Goal: Check status: Check status

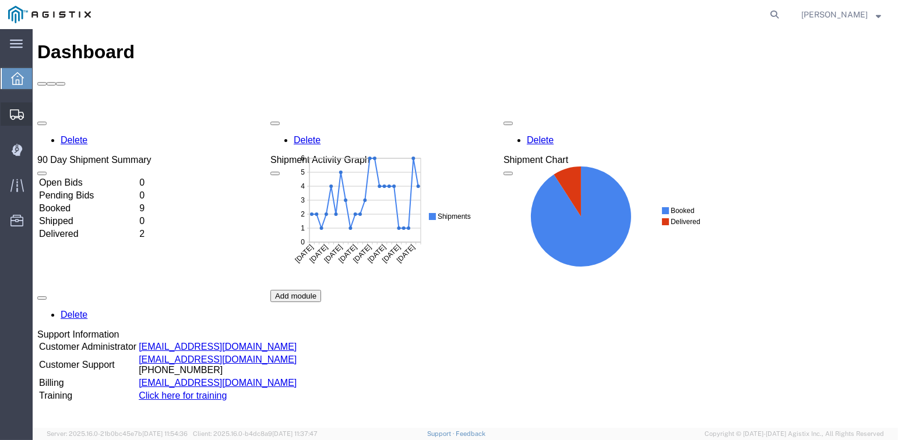
drag, startPoint x: 13, startPoint y: 111, endPoint x: 26, endPoint y: 108, distance: 13.1
click at [15, 111] on icon at bounding box center [17, 115] width 14 height 10
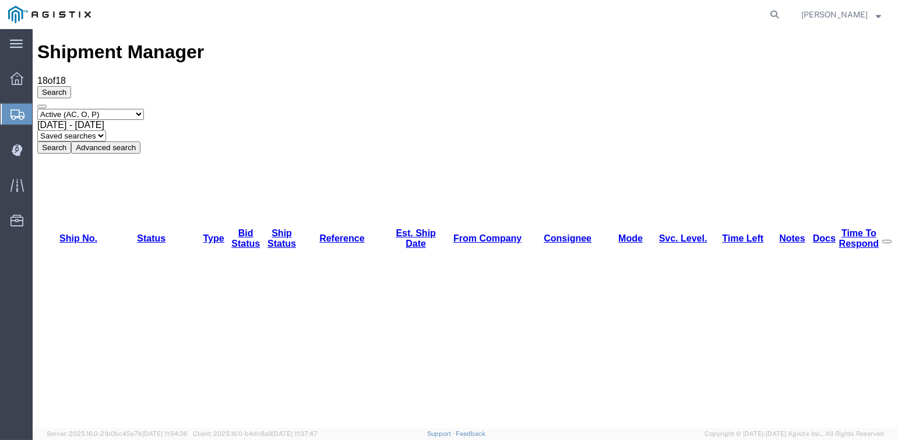
click at [144, 109] on select "Select status Active (AC, O, P) All Approved Awaiting Confirmation (AC) Booked …" at bounding box center [90, 114] width 107 height 11
click at [37, 109] on select "Select status Active (AC, O, P) All Approved Awaiting Confirmation (AC) Booked …" at bounding box center [90, 114] width 107 height 11
click at [144, 109] on select "Select status Active (AC, O, P) All Approved Awaiting Confirmation (AC) Booked …" at bounding box center [90, 114] width 107 height 11
click at [37, 109] on select "Select status Active (AC, O, P) All Approved Awaiting Confirmation (AC) Booked …" at bounding box center [90, 114] width 107 height 11
click at [144, 109] on select "Select status Active (AC, O, P) All Approved Awaiting Confirmation (AC) Booked …" at bounding box center [90, 114] width 107 height 11
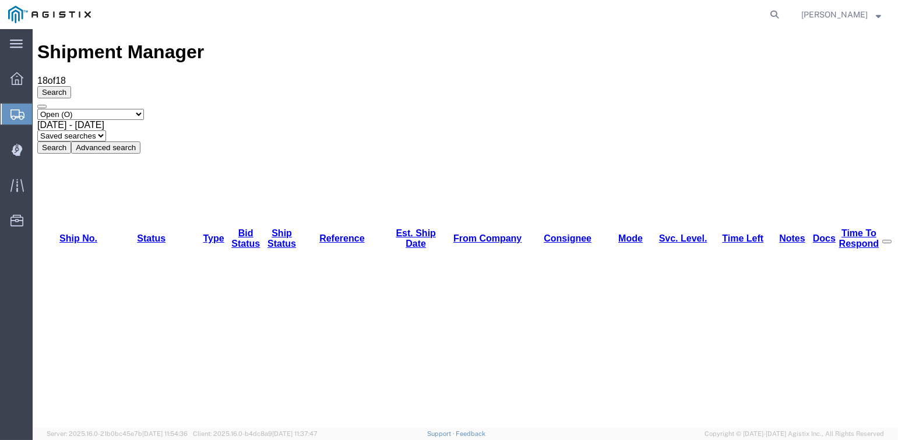
click at [37, 109] on select "Select status Active (AC, O, P) All Approved Awaiting Confirmation (AC) Booked …" at bounding box center [90, 114] width 107 height 11
click at [144, 109] on select "Select status Active (AC, O, P) All Approved Awaiting Confirmation (AC) Booked …" at bounding box center [90, 114] width 107 height 11
click at [37, 109] on select "Select status Active (AC, O, P) All Approved Awaiting Confirmation (AC) Booked …" at bounding box center [90, 114] width 107 height 11
click at [104, 120] on span "[DATE] - [DATE]" at bounding box center [70, 125] width 67 height 10
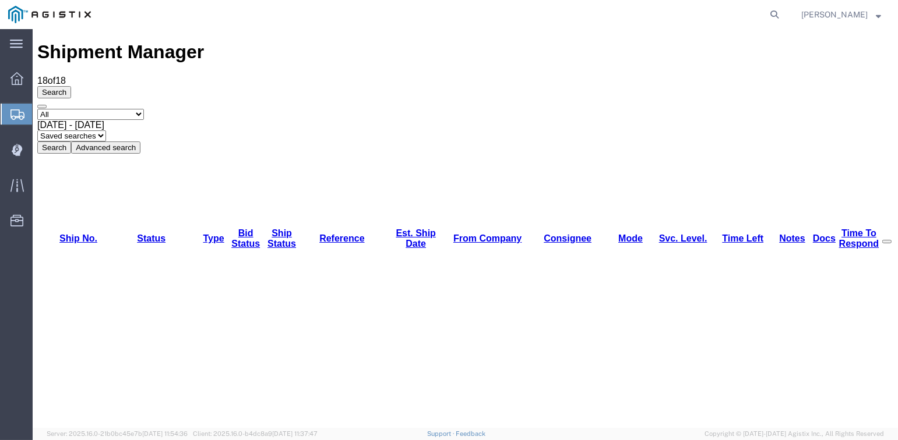
click at [144, 109] on select "Select status Active (AC, O, P) All Approved Awaiting Confirmation (AC) Booked …" at bounding box center [90, 114] width 107 height 11
select select "DLVD"
click at [37, 109] on select "Select status Active (AC, O, P) All Approved Awaiting Confirmation (AC) Booked …" at bounding box center [90, 114] width 107 height 11
click at [71, 142] on button "Search" at bounding box center [54, 148] width 34 height 12
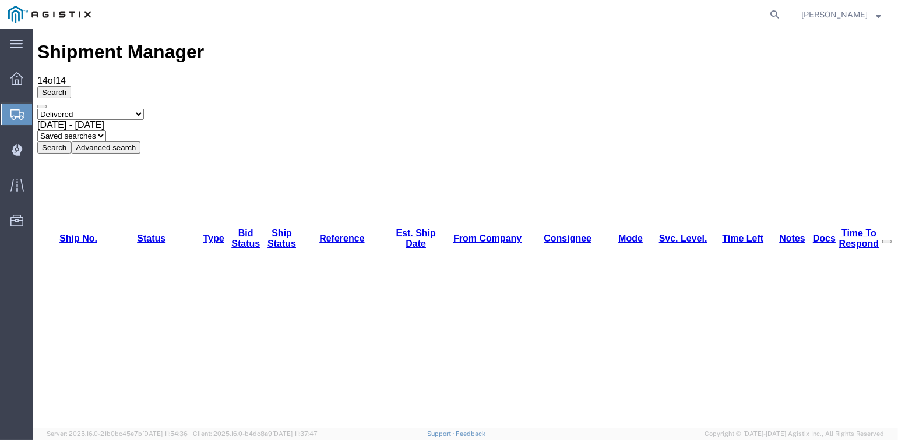
click at [144, 109] on select "Select status Active (AC, O, P) All Approved Awaiting Confirmation (AC) Booked …" at bounding box center [90, 114] width 107 height 11
select select "PEND"
click at [37, 109] on select "Select status Active (AC, O, P) All Approved Awaiting Confirmation (AC) Booked …" at bounding box center [90, 114] width 107 height 11
click at [71, 142] on button "Search" at bounding box center [54, 148] width 34 height 12
click at [144, 109] on select "Select status Active (AC, O, P) All Approved Awaiting Confirmation (AC) Booked …" at bounding box center [90, 114] width 107 height 11
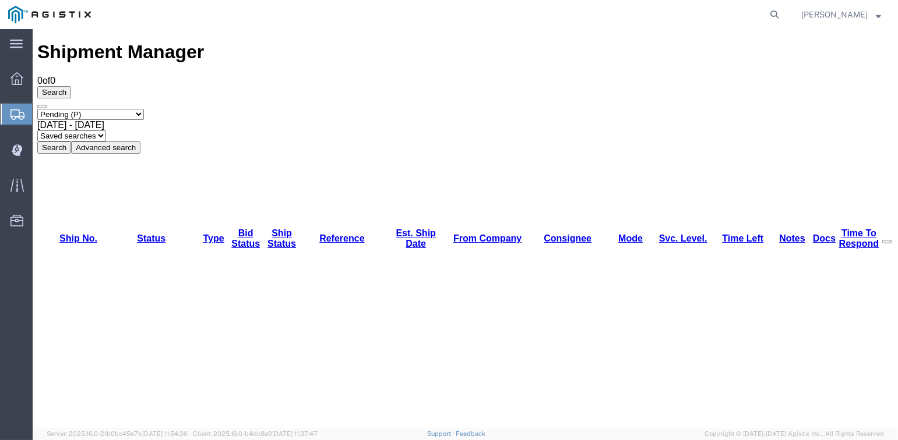
select select "ACTIVE"
click at [37, 109] on select "Select status Active (AC, O, P) All Approved Awaiting Confirmation (AC) Booked …" at bounding box center [90, 114] width 107 height 11
click at [71, 142] on button "Search" at bounding box center [54, 148] width 34 height 12
click at [136, 143] on icon at bounding box center [136, 147] width 0 height 9
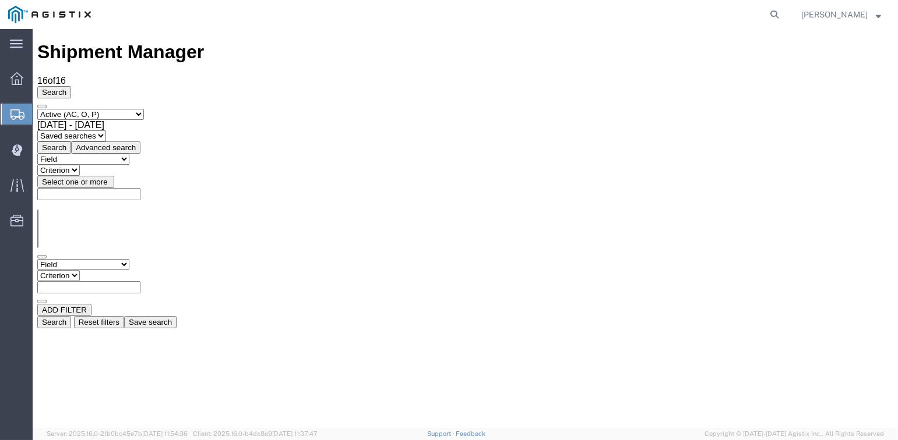
click at [129, 259] on select "Field Account Batch Id Bid No Broker Name Carrier Name Carrier Ref Number Consi…" at bounding box center [83, 264] width 92 height 11
click at [231, 304] on div "ADD FILTER" at bounding box center [465, 310] width 856 height 12
click at [129, 259] on select "Field Account Batch Id Bid No Broker Name Carrier Name Carrier Ref Number Consi…" at bounding box center [83, 264] width 92 height 11
select select "shipno"
click at [37, 259] on select "Field Account Batch Id Bid No Broker Name Carrier Name Carrier Ref Number Consi…" at bounding box center [83, 264] width 92 height 11
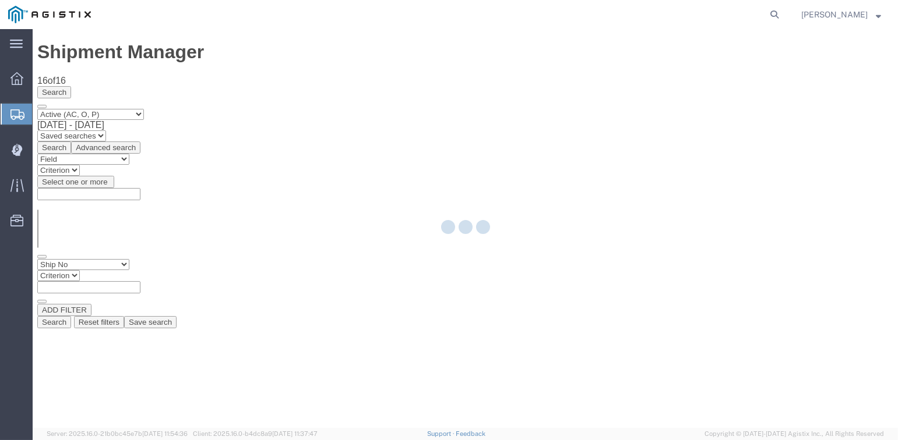
click at [248, 122] on div at bounding box center [465, 228] width 865 height 399
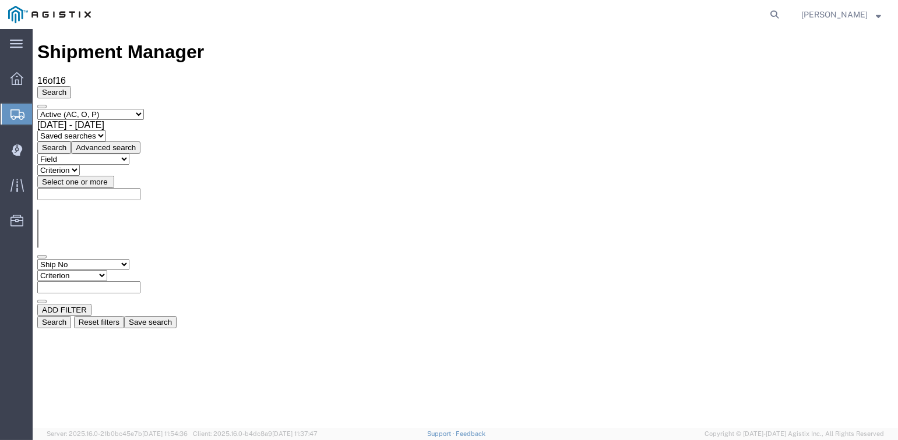
click at [140, 281] on input "text" at bounding box center [88, 287] width 103 height 12
type input "56320059"
click at [71, 316] on button "Search" at bounding box center [54, 322] width 34 height 12
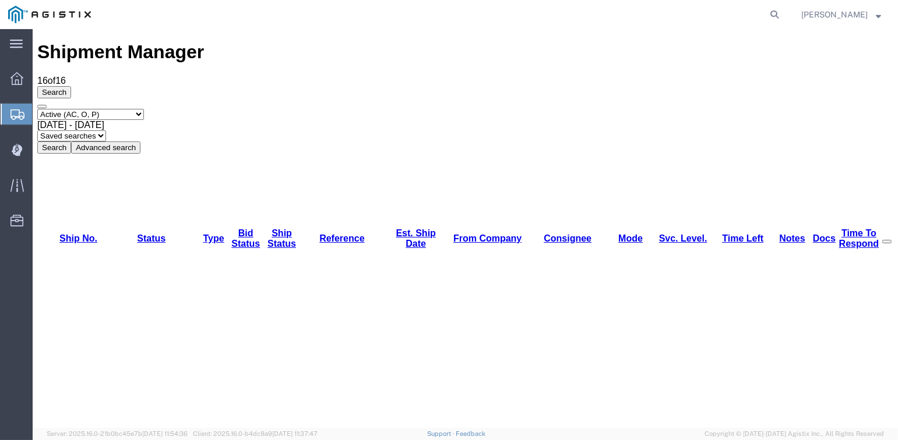
click at [144, 109] on select "Select status Active (AC, O, P) All Approved Awaiting Confirmation (AC) Booked …" at bounding box center [90, 114] width 107 height 11
select select "DLVD"
click at [37, 109] on select "Select status Active (AC, O, P) All Approved Awaiting Confirmation (AC) Booked …" at bounding box center [90, 114] width 107 height 11
click at [71, 142] on button "Search" at bounding box center [54, 148] width 34 height 12
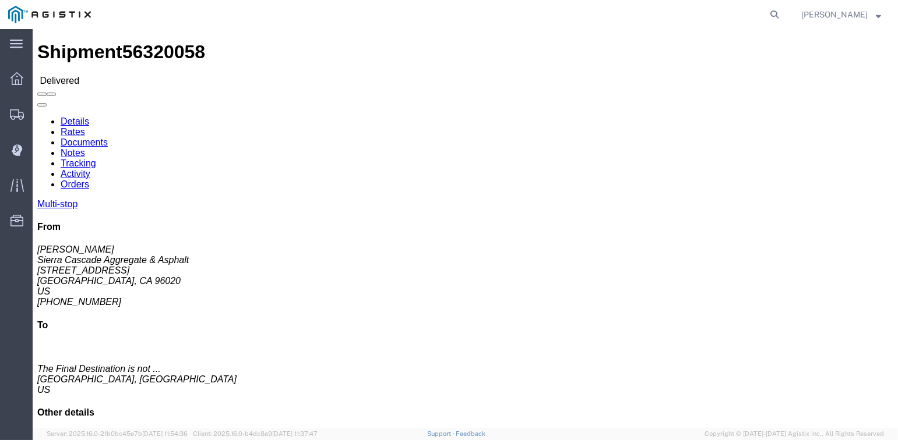
click link "Tracking"
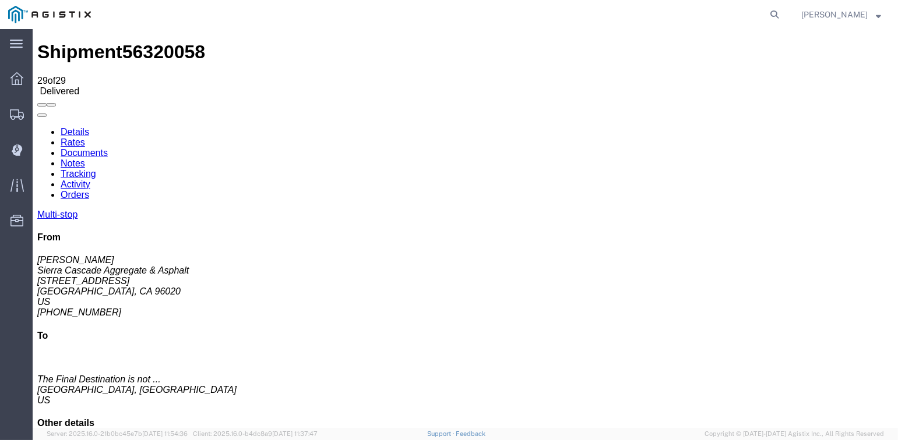
click at [108, 148] on link "Documents" at bounding box center [84, 153] width 47 height 10
click at [17, 113] on icon at bounding box center [17, 115] width 14 height 10
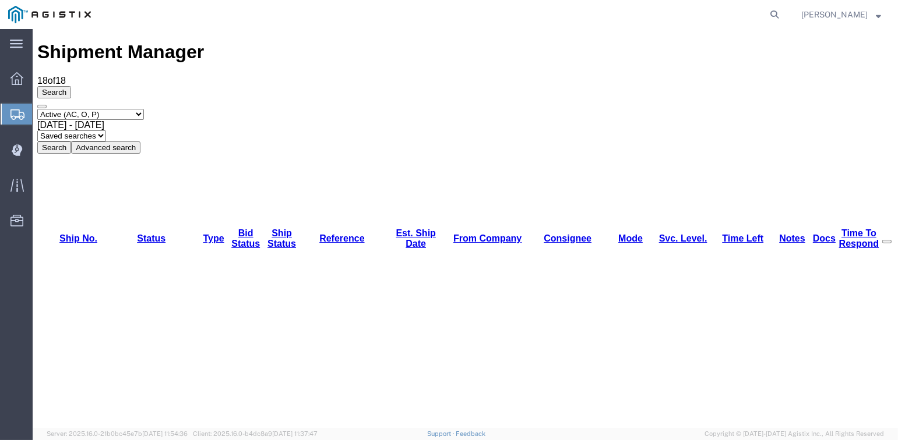
click at [851, 15] on span "[PERSON_NAME]" at bounding box center [834, 14] width 66 height 13
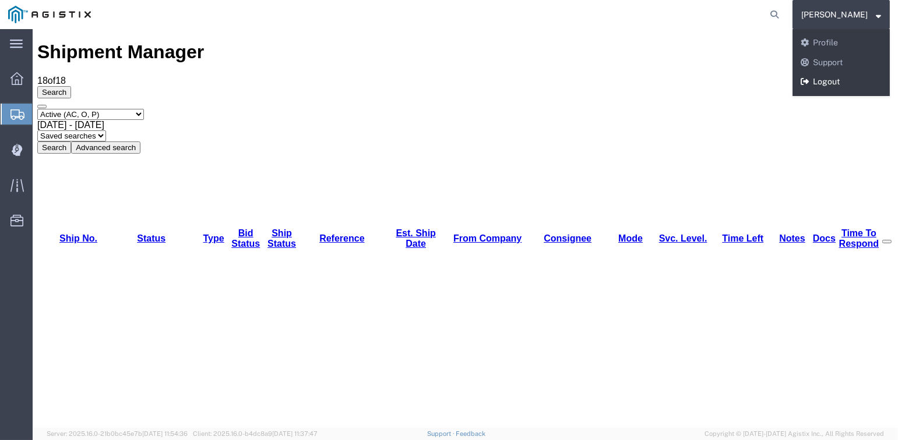
click at [821, 84] on link "Logout" at bounding box center [840, 82] width 97 height 20
